Goal: Task Accomplishment & Management: Manage account settings

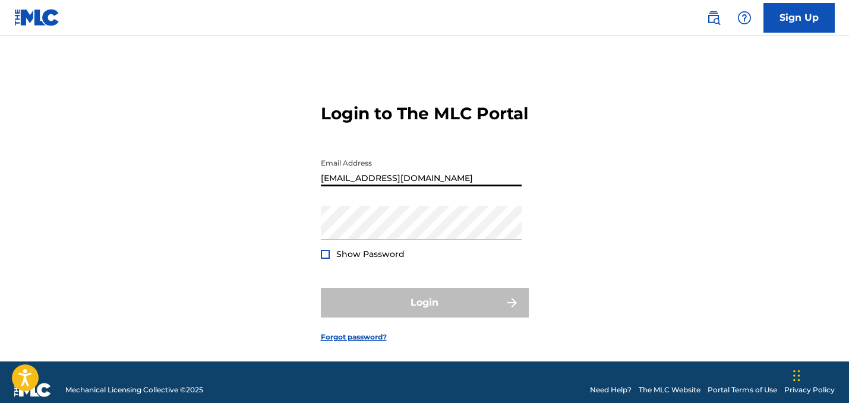
type input "[EMAIL_ADDRESS][DOMAIN_NAME]"
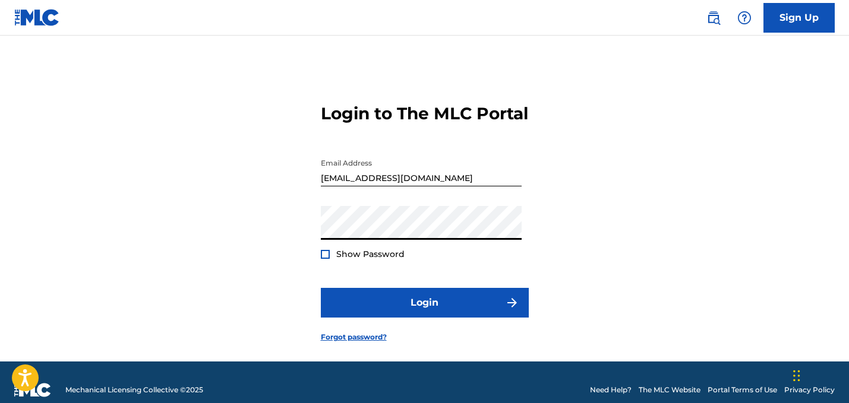
click at [325, 259] on div at bounding box center [325, 254] width 9 height 9
click at [386, 342] on form "Login to The MLC Portal Email Address [EMAIL_ADDRESS][DOMAIN_NAME] Password Sho…" at bounding box center [425, 213] width 208 height 296
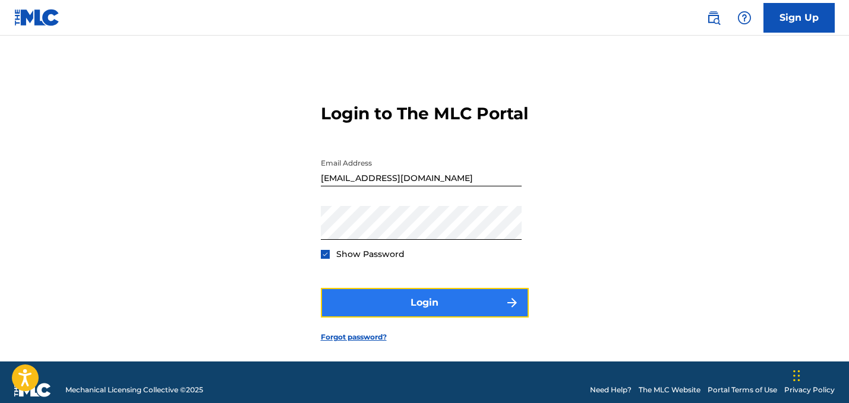
click at [384, 318] on button "Login" at bounding box center [425, 303] width 208 height 30
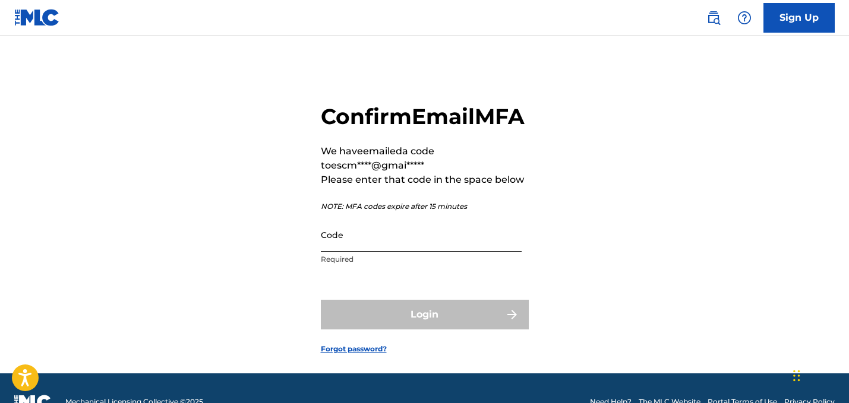
click at [347, 252] on input "Code" at bounding box center [421, 235] width 201 height 34
click at [454, 252] on input "Code" at bounding box center [421, 235] width 201 height 34
paste input "863873"
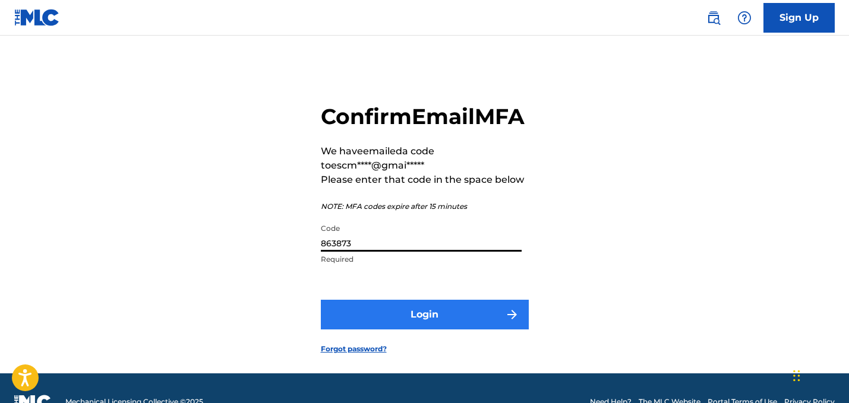
type input "863873"
click at [419, 330] on button "Login" at bounding box center [425, 315] width 208 height 30
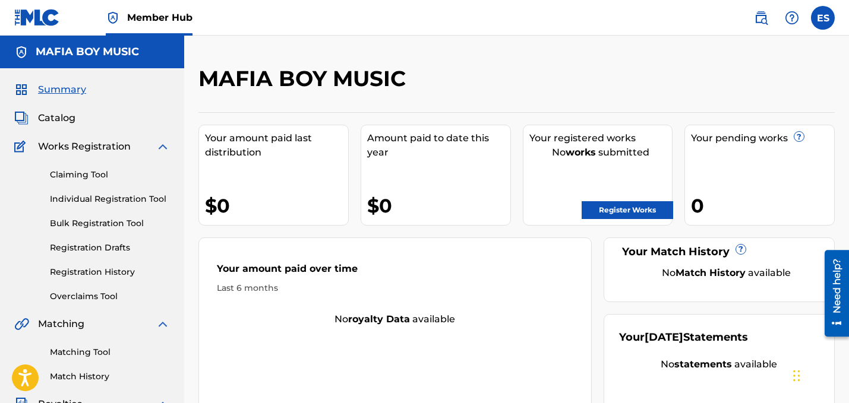
click at [596, 241] on div "Your amount paid last distribution $0 Amount paid to date this year $0 Your reg…" at bounding box center [516, 263] width 636 height 303
click at [45, 109] on div "Summary Catalog Works Registration Claiming Tool Individual Registration Tool B…" at bounding box center [92, 373] width 184 height 611
click at [47, 115] on span "Catalog" at bounding box center [56, 118] width 37 height 14
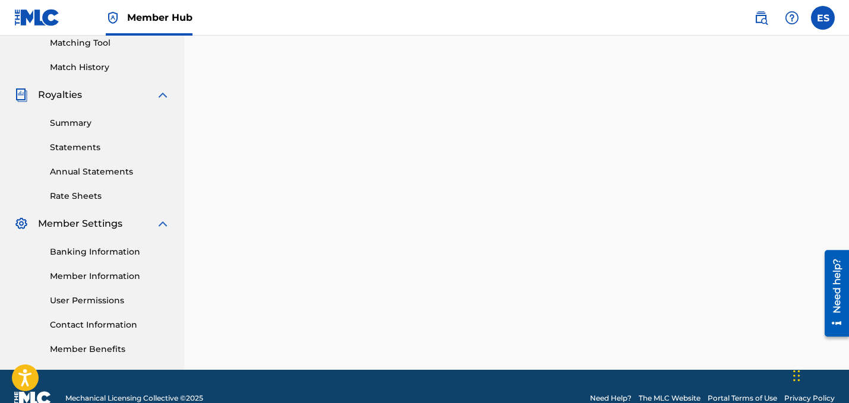
scroll to position [333, 0]
